Goal: Task Accomplishment & Management: Complete application form

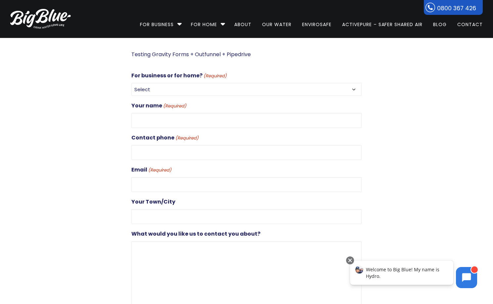
click at [88, 70] on div at bounding box center [58, 194] width 121 height 288
click at [185, 90] on select "Select For Business For Home" at bounding box center [246, 89] width 230 height 13
click at [175, 90] on select "Select For Business For Home" at bounding box center [246, 89] width 230 height 13
select select "For Business"
click at [131, 83] on select "Select For Business For Home" at bounding box center [246, 89] width 230 height 13
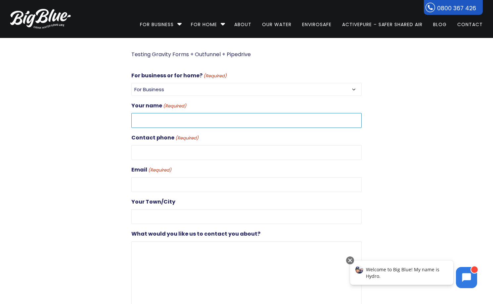
click at [175, 120] on input "Your name (Required)" at bounding box center [246, 120] width 230 height 15
type input "[PERSON_NAME]"
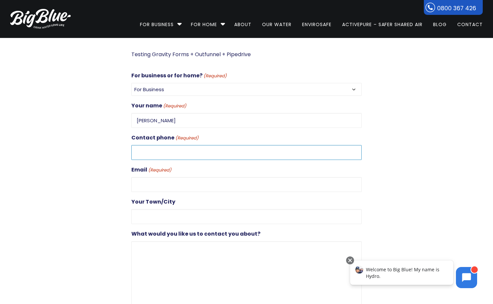
type input "0272851626"
type input "[PERSON_NAME][EMAIL_ADDRESS][DOMAIN_NAME]"
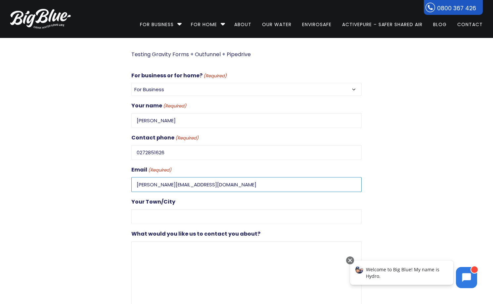
type input "[GEOGRAPHIC_DATA]"
click at [147, 183] on input "[PERSON_NAME][EMAIL_ADDRESS][DOMAIN_NAME]" at bounding box center [246, 184] width 230 height 15
type input "[PERSON_NAME][EMAIL_ADDRESS][DOMAIN_NAME]"
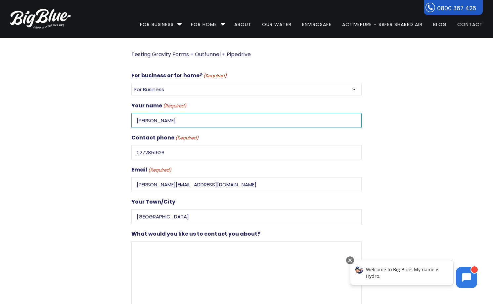
drag, startPoint x: 147, startPoint y: 118, endPoint x: 172, endPoint y: 118, distance: 24.8
click at [172, 118] on input "[PERSON_NAME]" at bounding box center [246, 120] width 230 height 15
type input "DanTest21"
click at [166, 247] on textarea "What would you like us to contact you about?" at bounding box center [246, 272] width 230 height 63
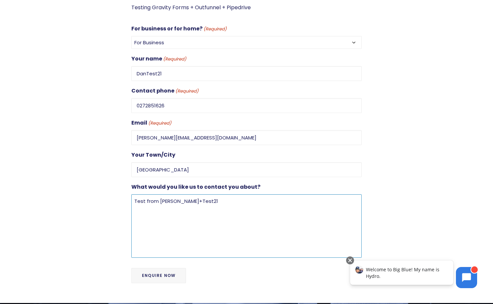
scroll to position [48, 0]
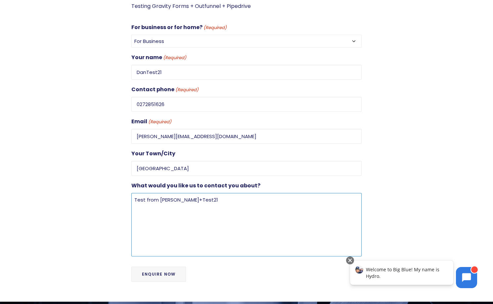
type textarea "Test from [PERSON_NAME]+Test21"
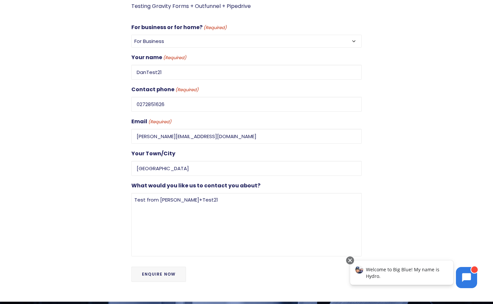
click at [168, 271] on input "Enquire Now" at bounding box center [158, 274] width 55 height 15
